Goal: Find specific page/section: Find specific page/section

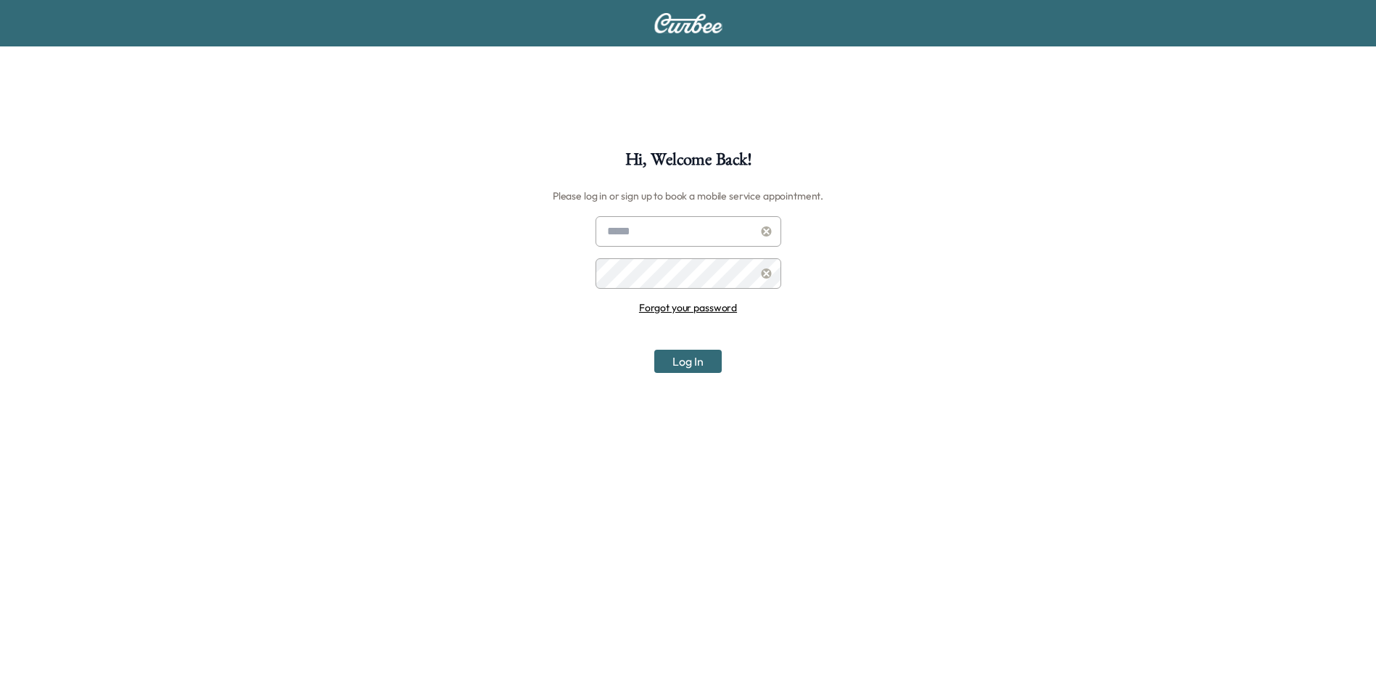
type input "**********"
click at [665, 365] on button "Log In" at bounding box center [687, 361] width 67 height 23
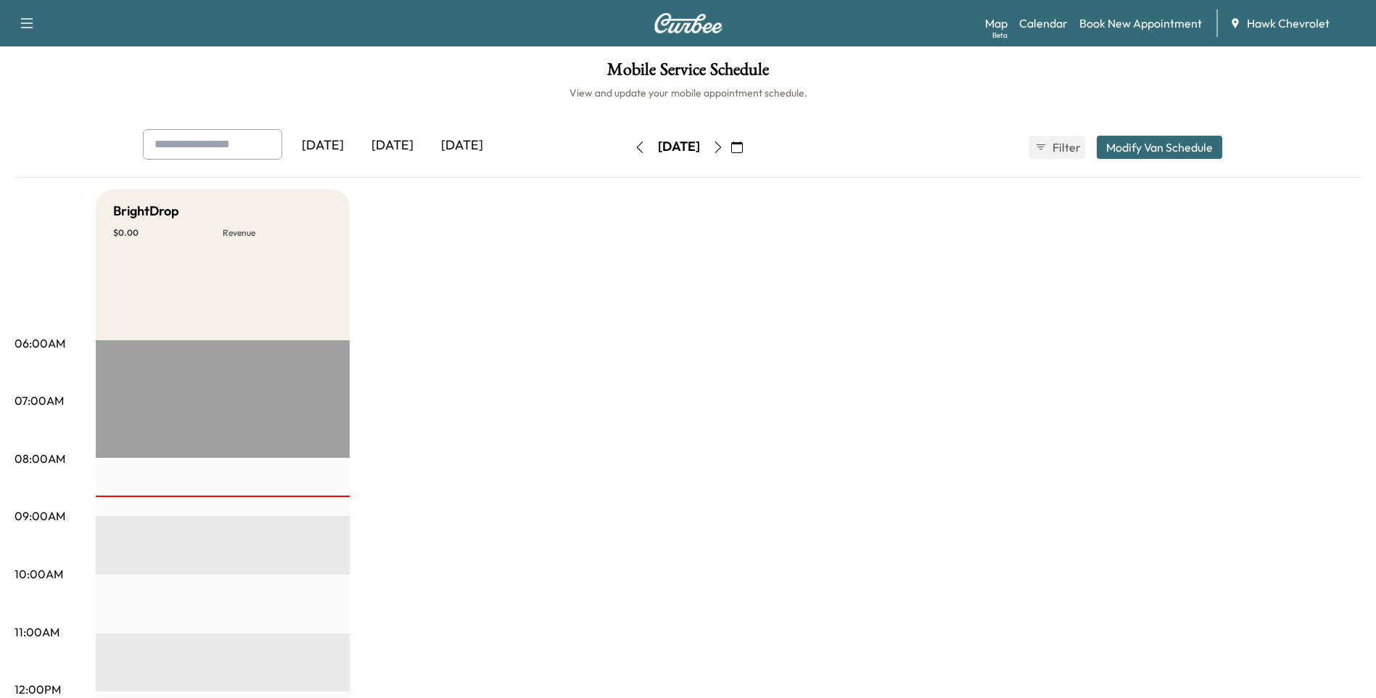
click at [743, 146] on icon "button" at bounding box center [737, 147] width 12 height 12
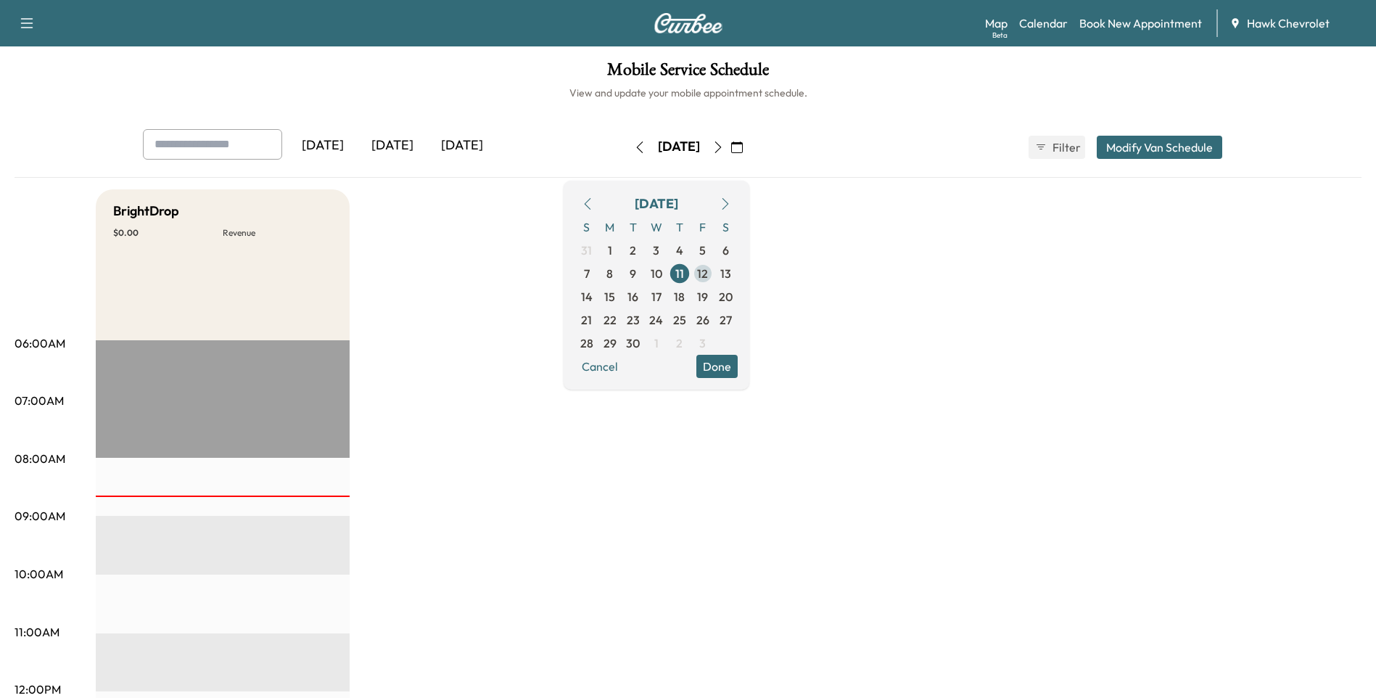
click at [708, 272] on span "12" at bounding box center [702, 273] width 11 height 17
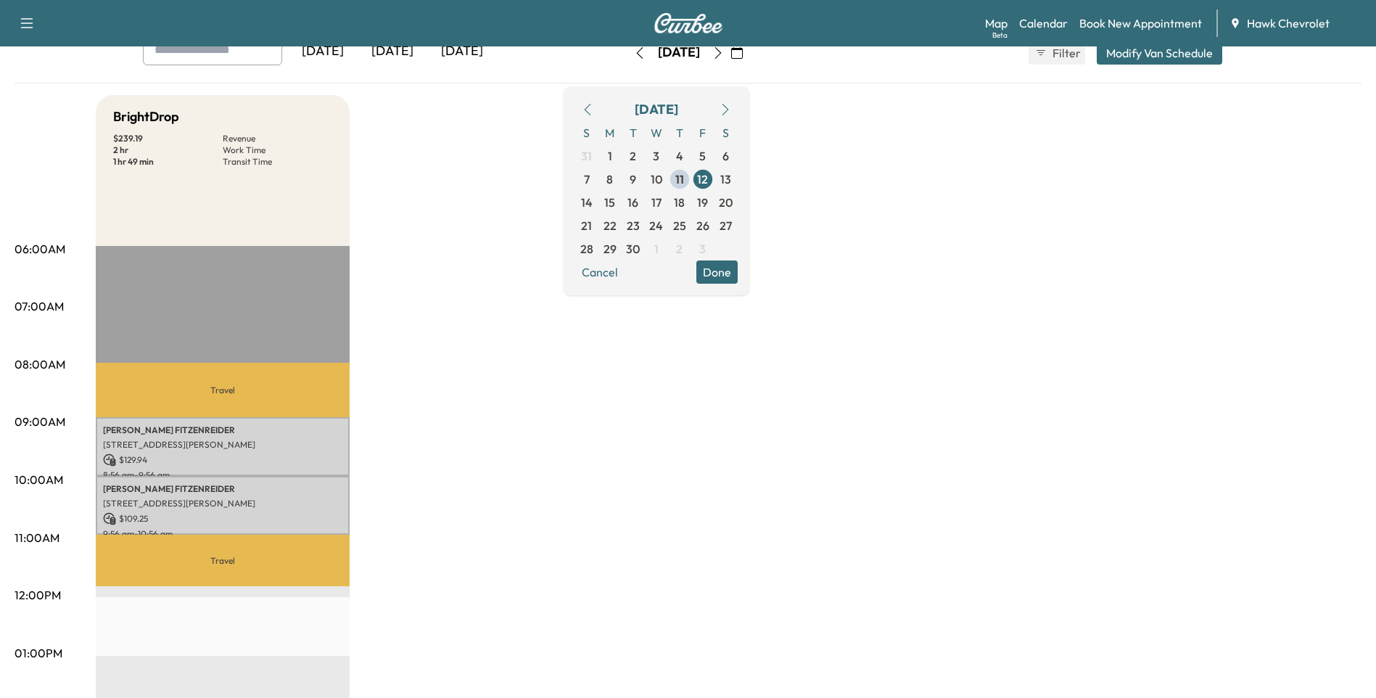
scroll to position [96, 0]
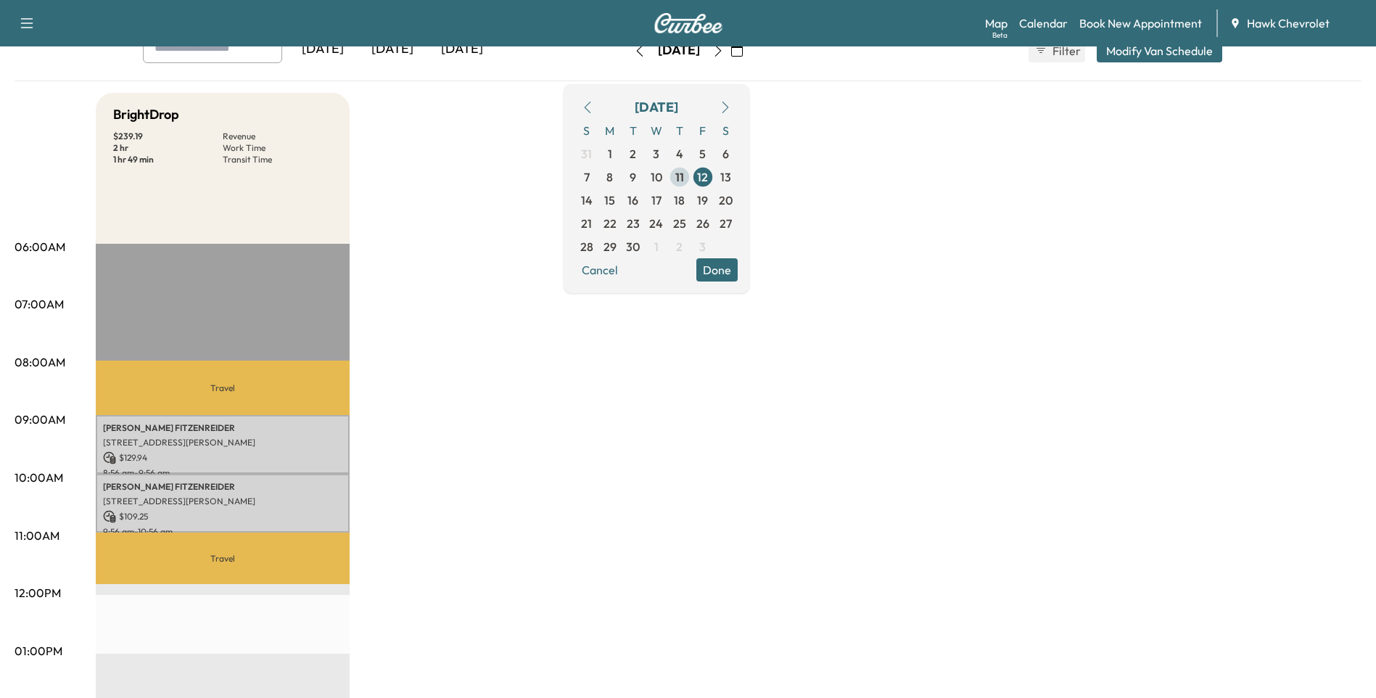
click at [684, 171] on span "11" at bounding box center [679, 176] width 9 height 17
